Goal: Information Seeking & Learning: Check status

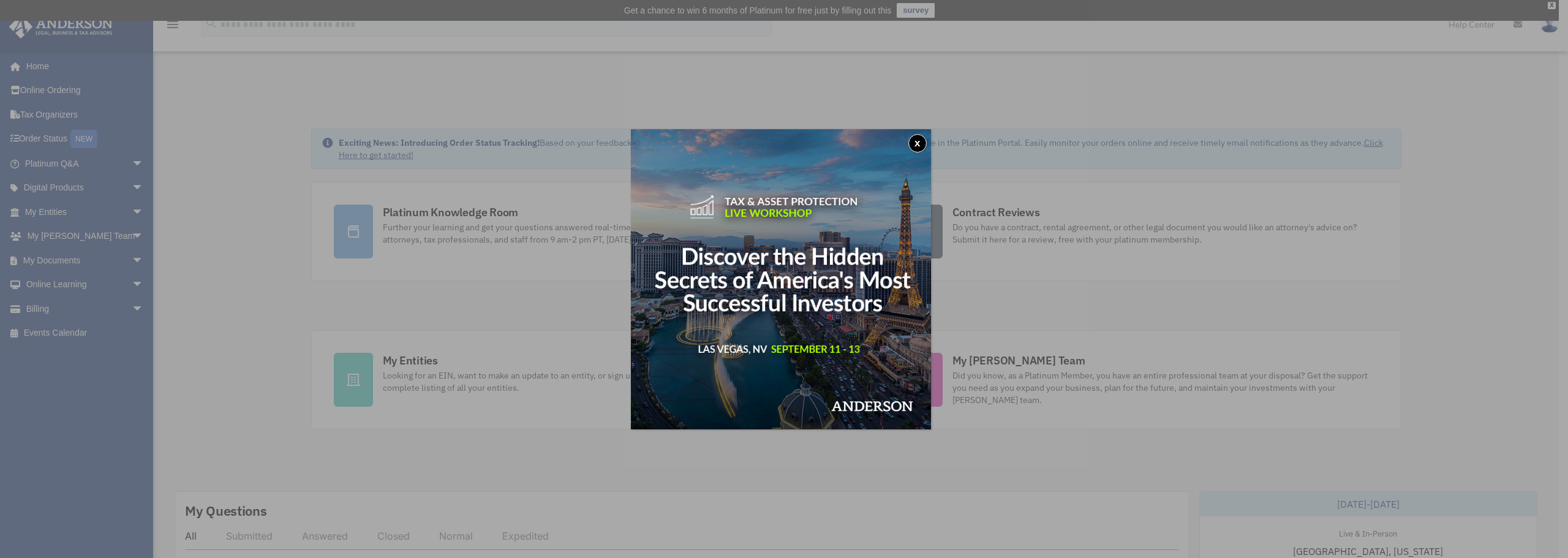
click at [920, 143] on button "x" at bounding box center [917, 143] width 18 height 18
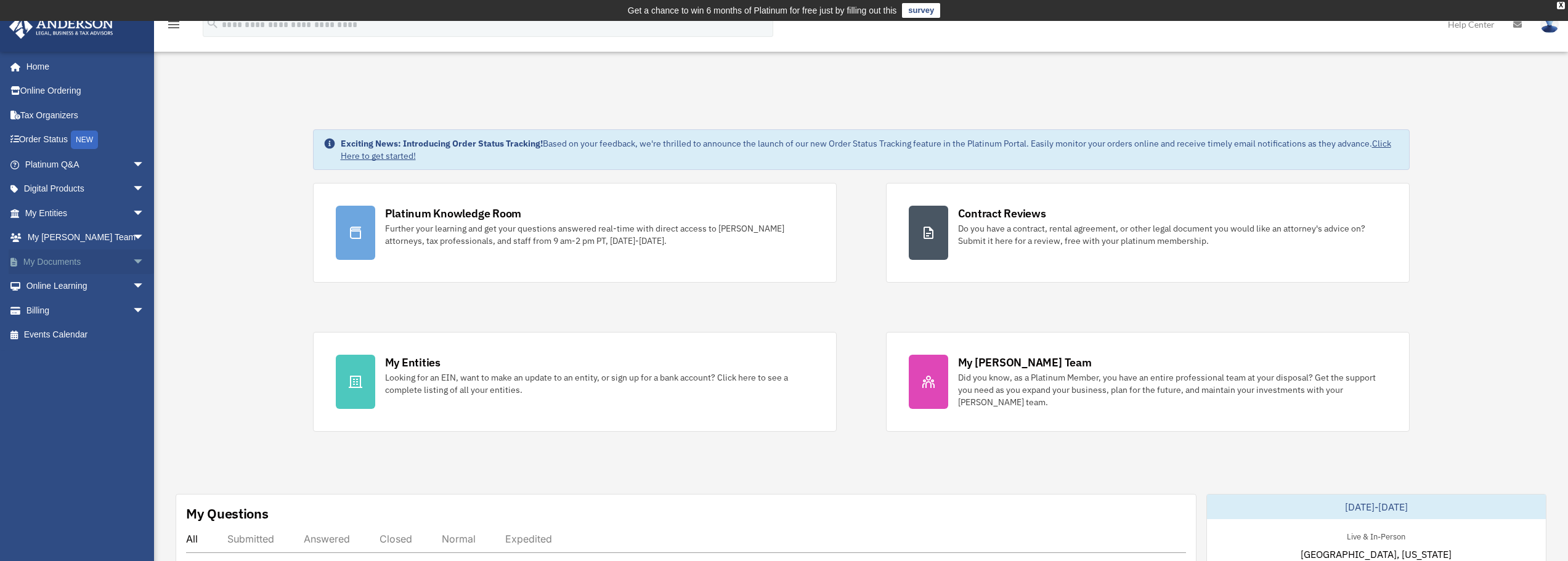
click at [132, 260] on span "arrow_drop_down" at bounding box center [144, 262] width 24 height 25
click at [79, 309] on link "Meeting Minutes" at bounding box center [90, 310] width 146 height 24
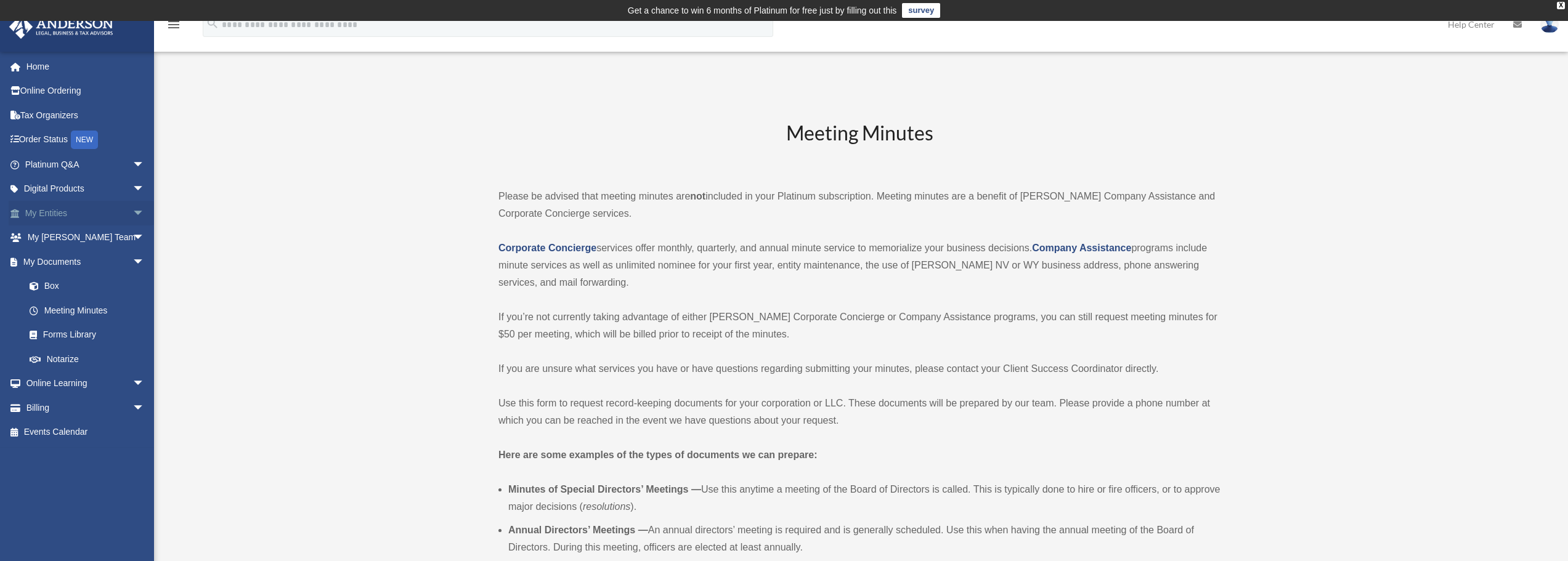
click at [132, 210] on span "arrow_drop_down" at bounding box center [144, 213] width 24 height 25
click at [74, 333] on link "My Blueprint" at bounding box center [90, 335] width 146 height 24
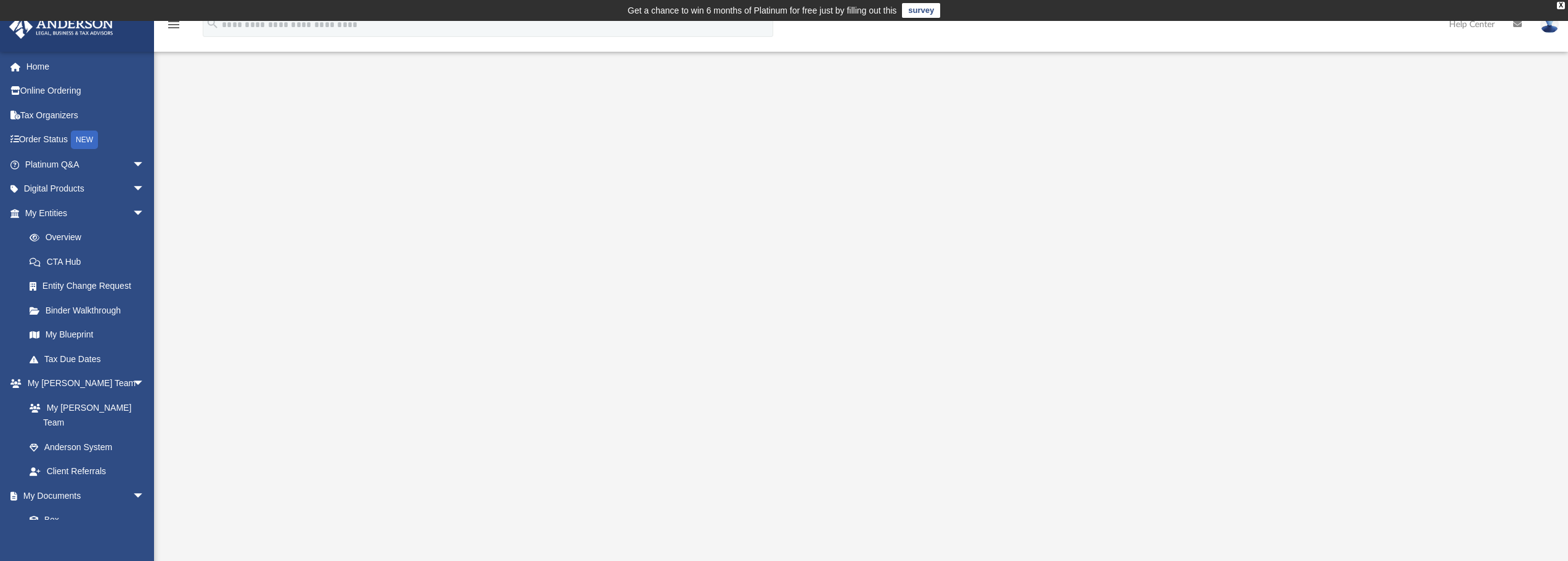
drag, startPoint x: 0, startPoint y: 0, endPoint x: 285, endPoint y: 432, distance: 517.5
click at [285, 432] on div at bounding box center [862, 369] width 1273 height 493
click at [56, 237] on link "Overview" at bounding box center [90, 237] width 146 height 24
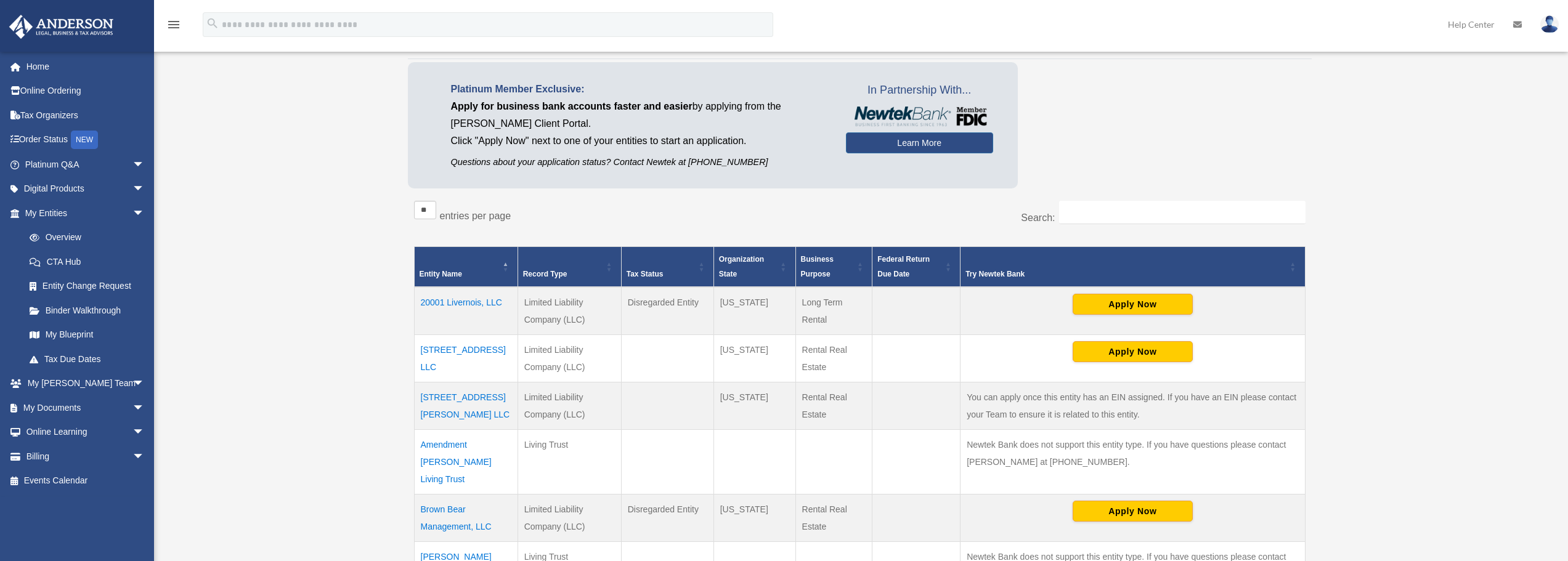
scroll to position [185, 0]
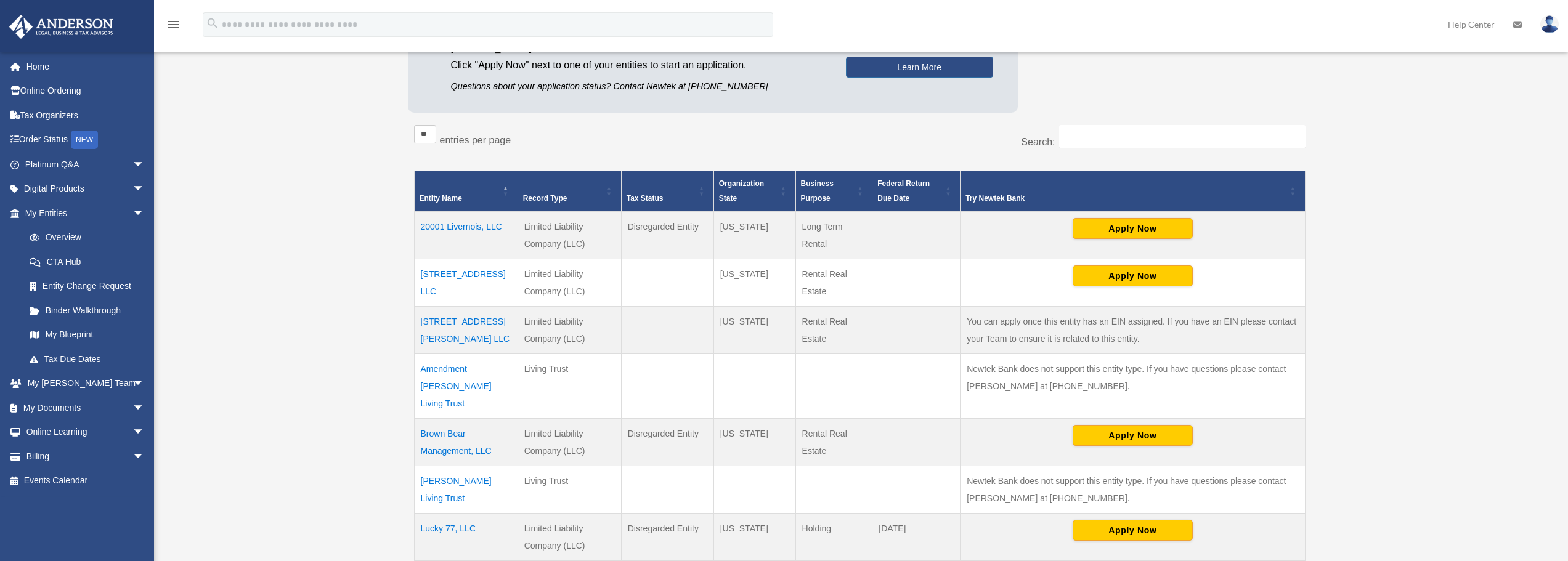
click at [479, 269] on td "2239 Odlin Road LLC" at bounding box center [466, 282] width 104 height 47
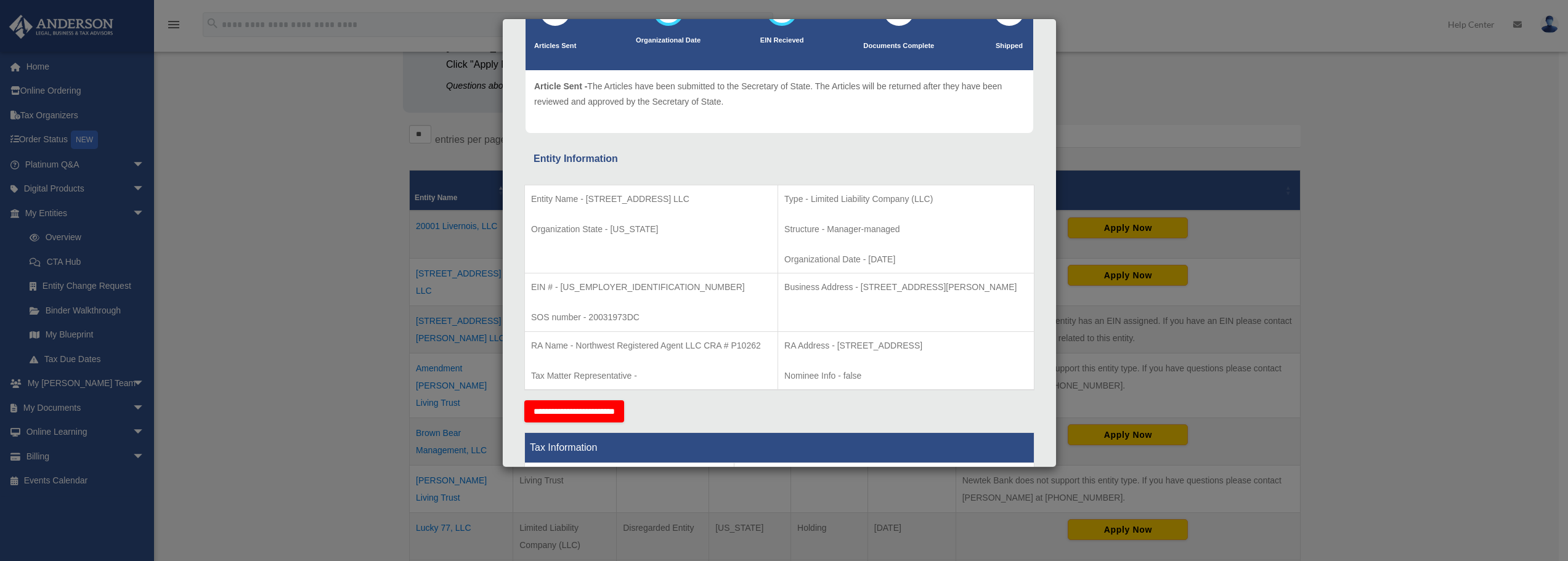
scroll to position [123, 0]
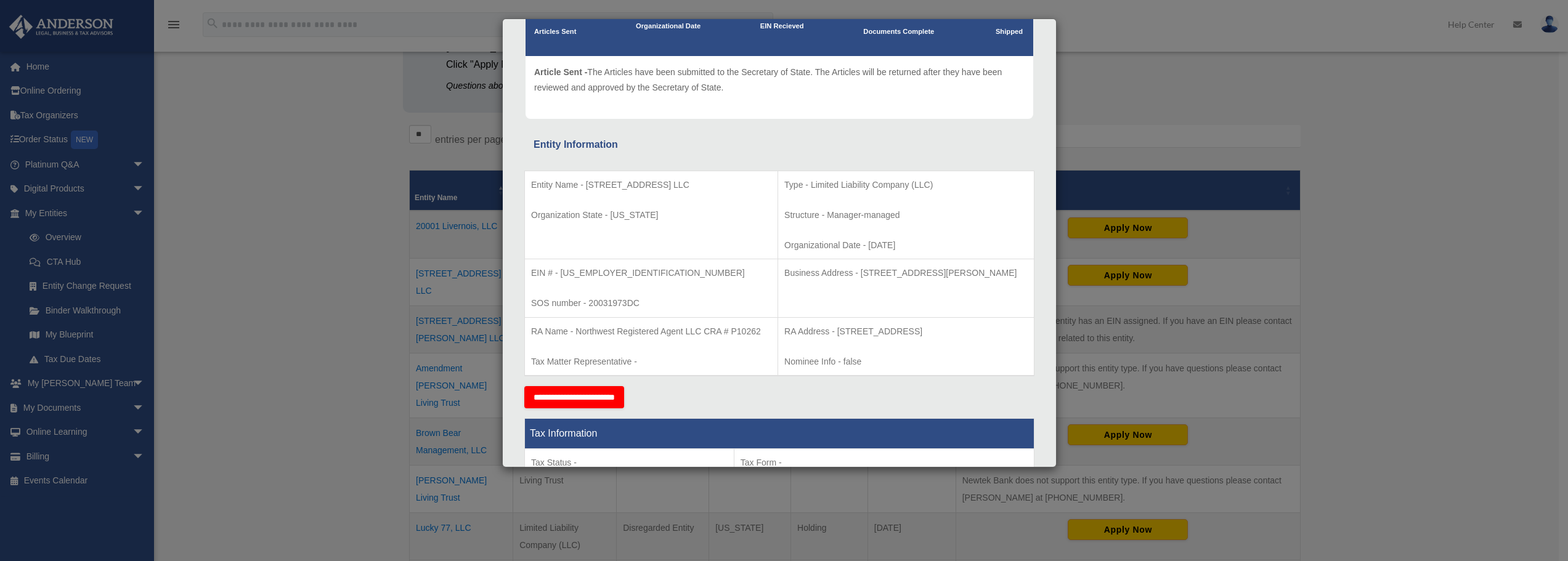
click at [322, 86] on div "Details × Articles Sent Organizational Date" at bounding box center [784, 280] width 1568 height 561
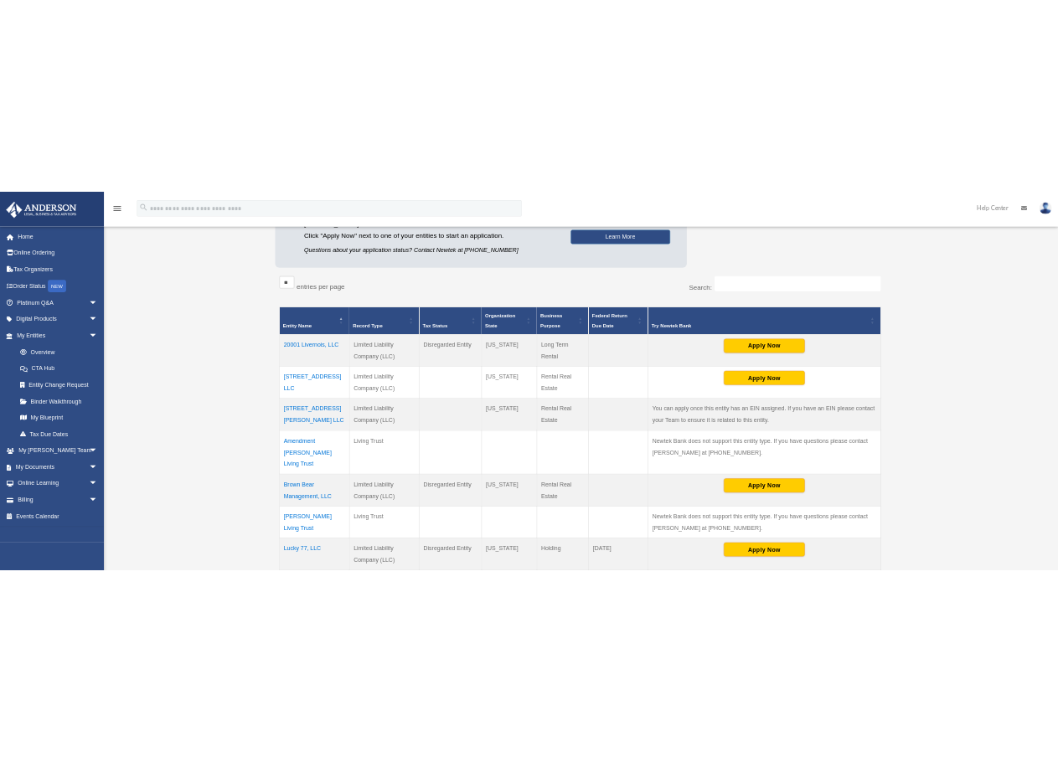
scroll to position [209, 0]
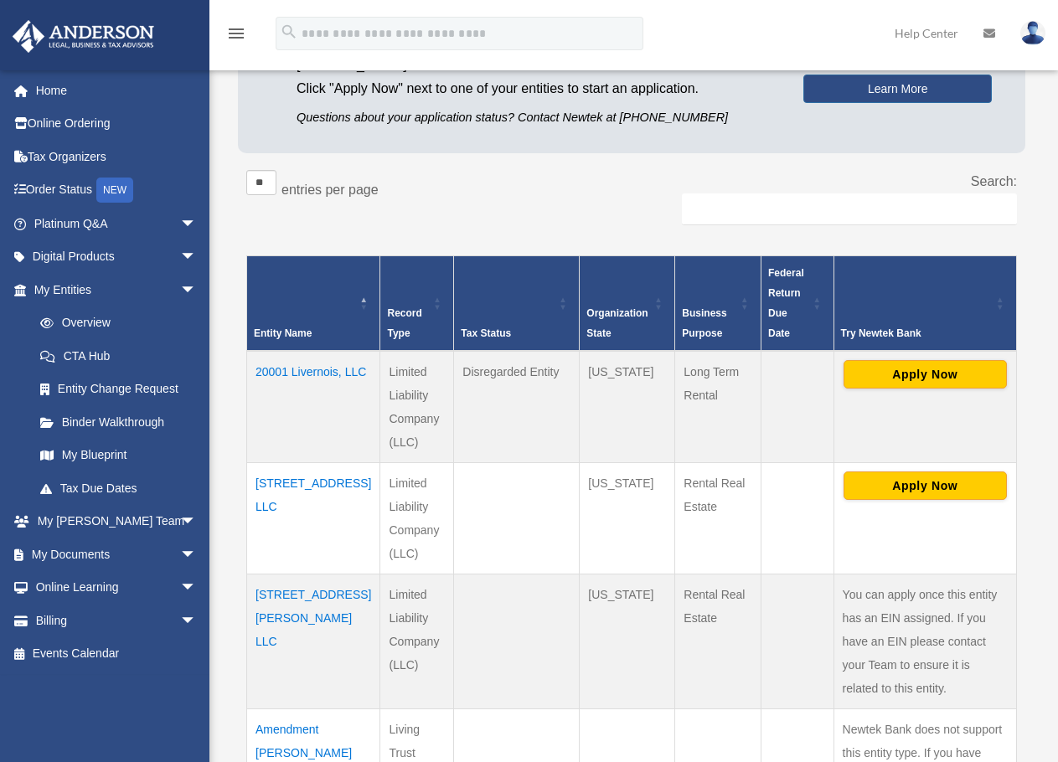
click at [276, 474] on td "2239 Odlin Road LLC" at bounding box center [313, 517] width 133 height 111
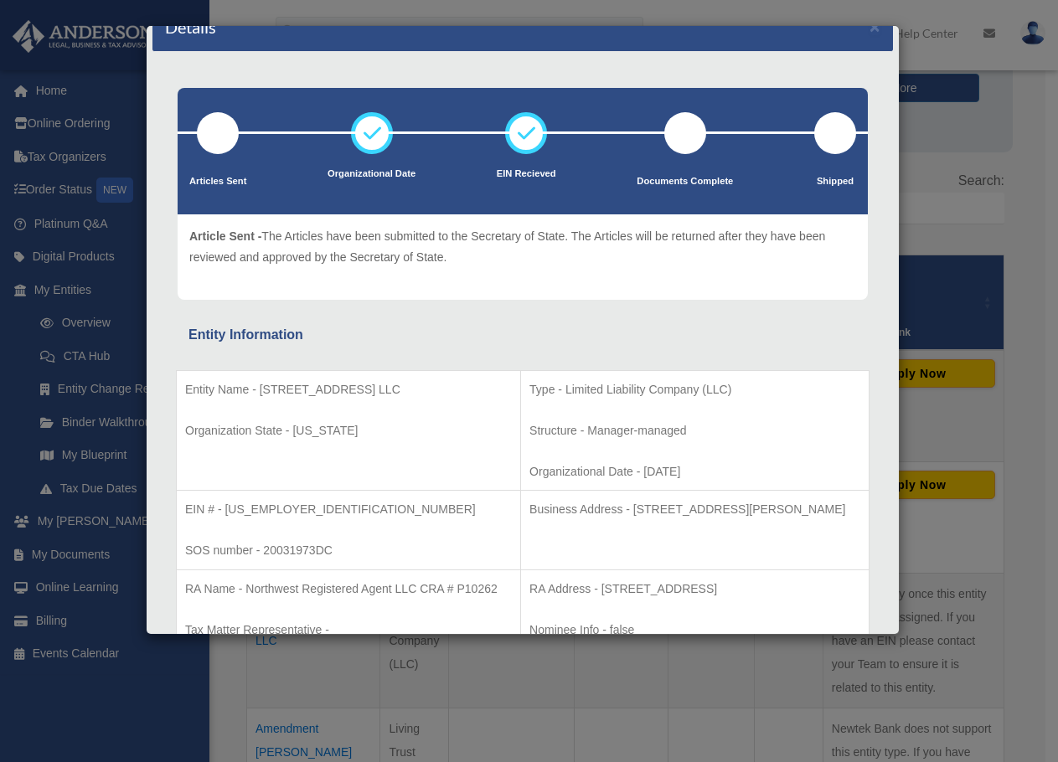
scroll to position [0, 0]
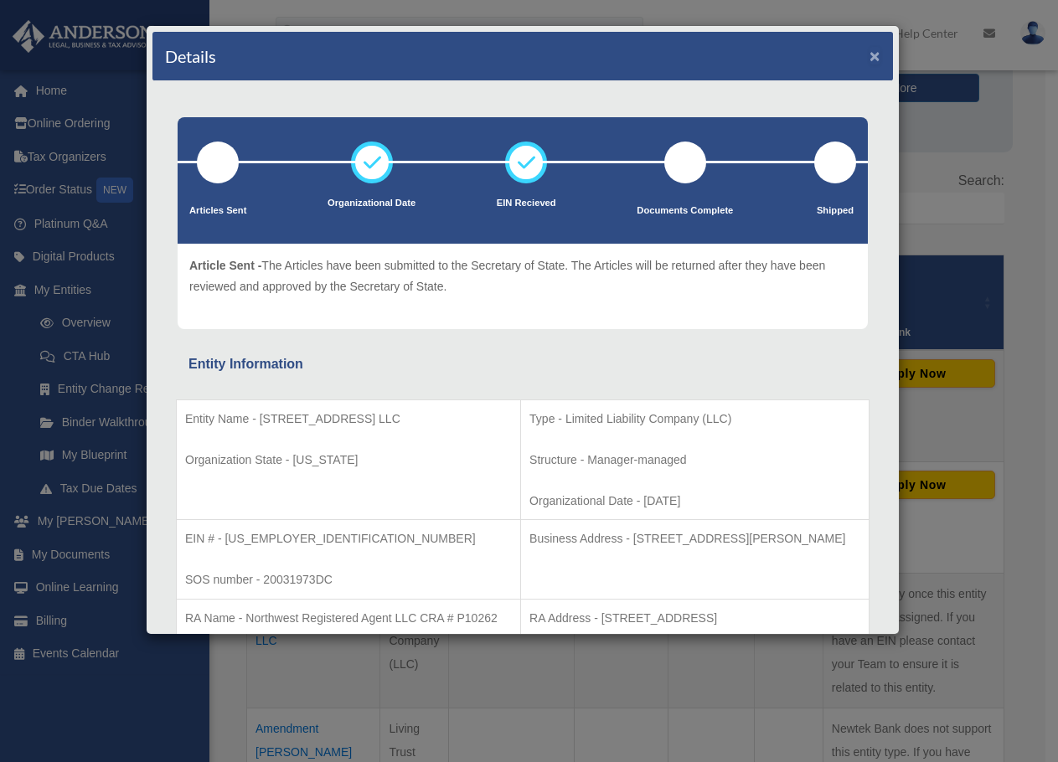
click at [869, 56] on button "×" at bounding box center [874, 56] width 11 height 18
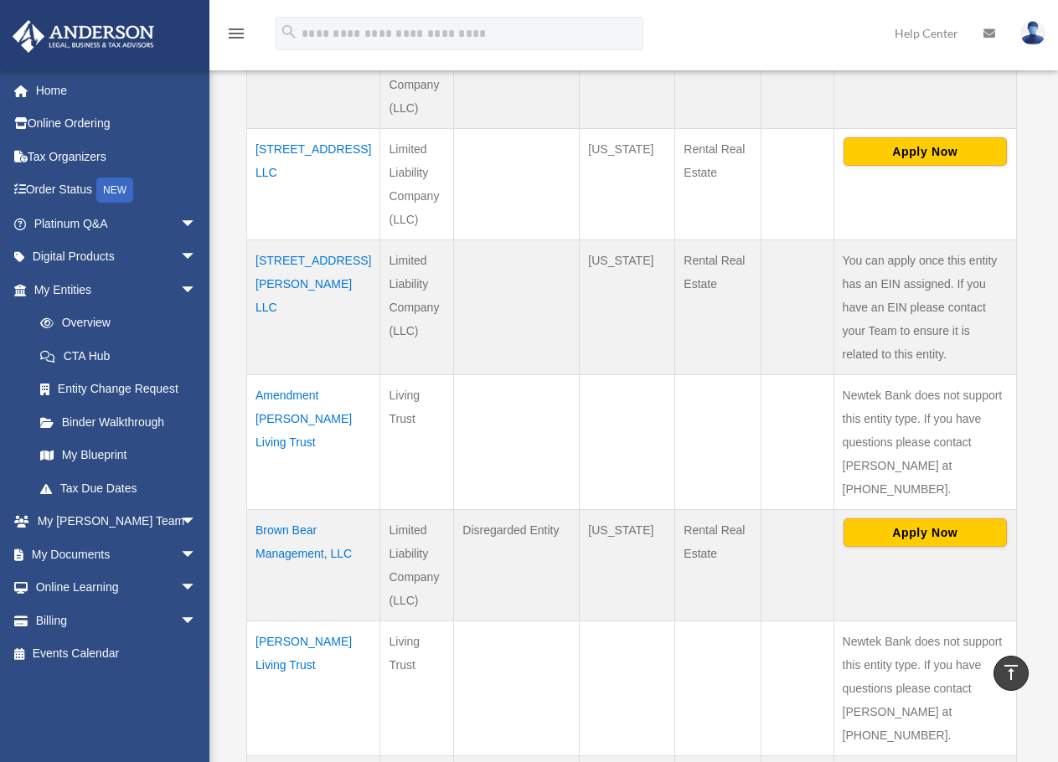
scroll to position [543, 0]
click at [310, 514] on td "Brown Bear Management, LLC" at bounding box center [313, 563] width 133 height 111
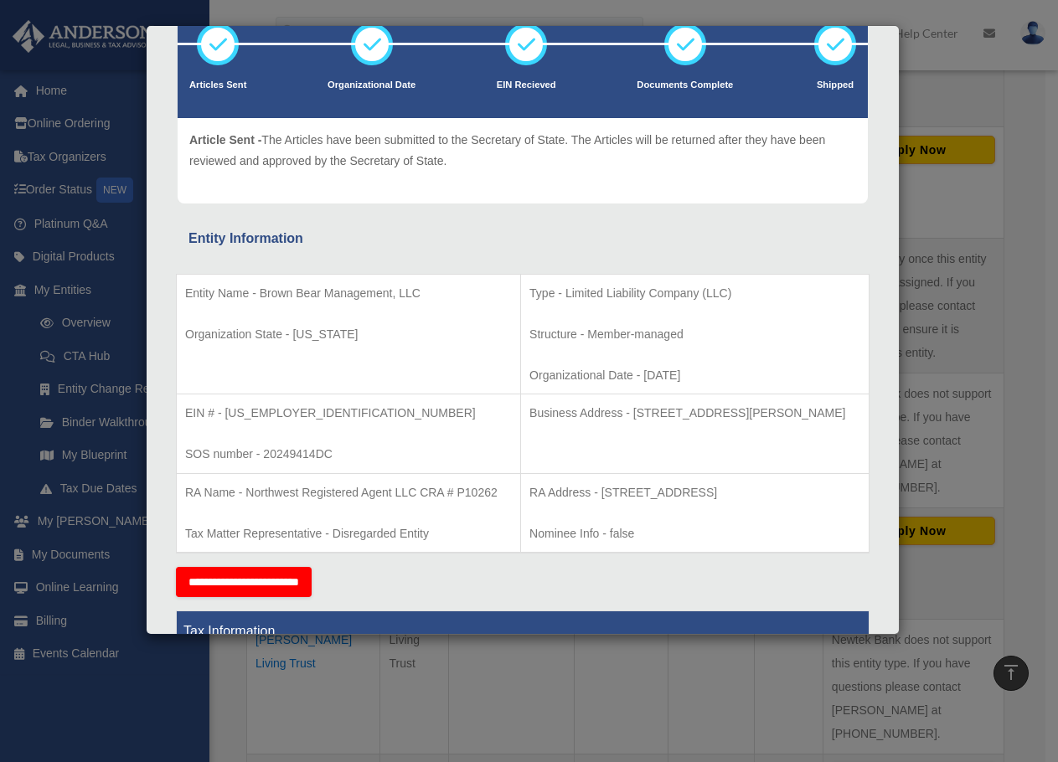
scroll to position [0, 0]
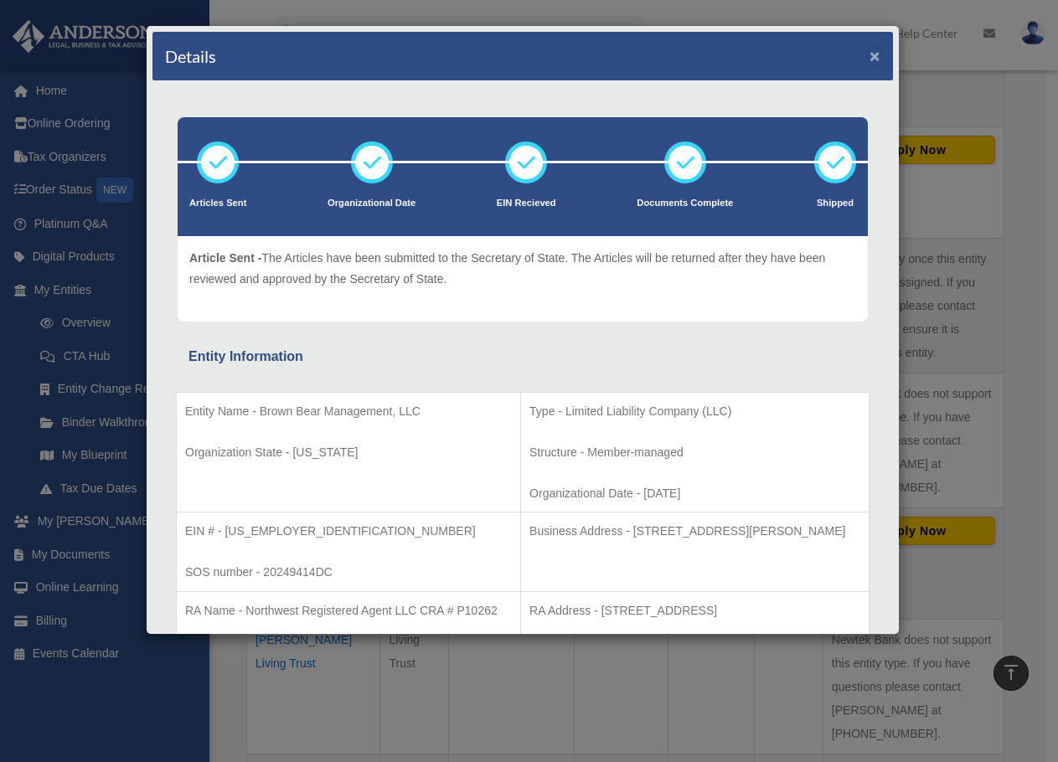
click at [869, 58] on button "×" at bounding box center [874, 56] width 11 height 18
